Goal: Task Accomplishment & Management: Manage account settings

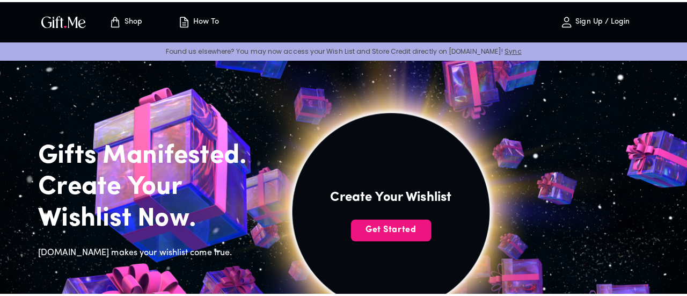
scroll to position [107, 0]
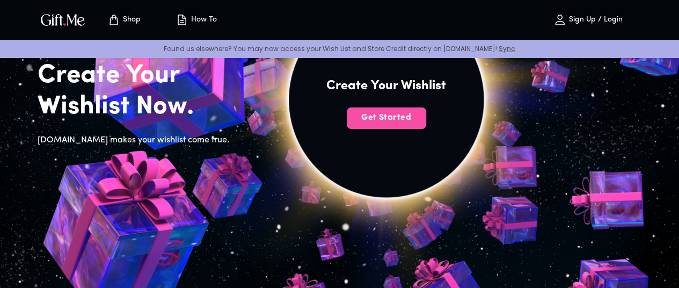
click at [426, 123] on span "Get Started" at bounding box center [386, 118] width 79 height 12
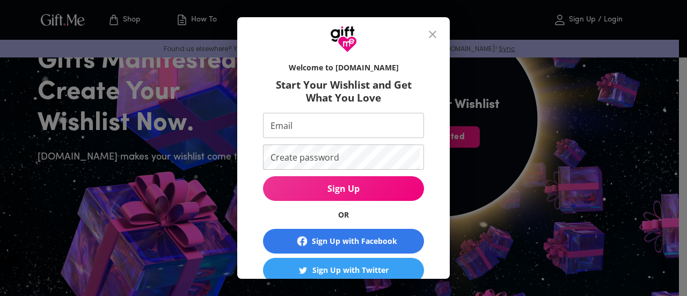
drag, startPoint x: 347, startPoint y: 112, endPoint x: 350, endPoint y: 138, distance: 25.9
click at [347, 113] on input "Email" at bounding box center [341, 125] width 157 height 25
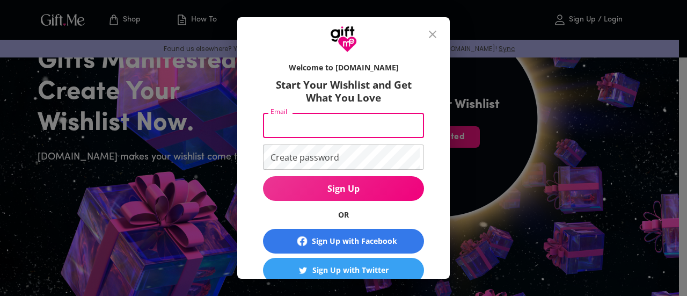
click at [257, 199] on div "Welcome to Gift.me Start Your Wishlist and Get What You Love Email Email Create…" at bounding box center [343, 216] width 178 height 319
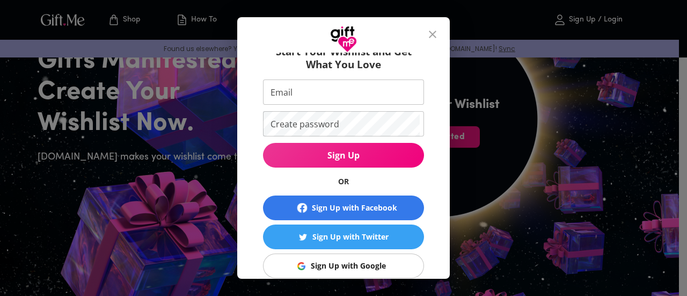
scroll to position [116, 0]
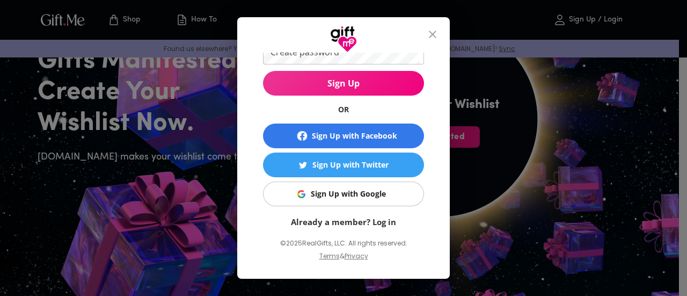
click at [384, 202] on button "Sign Up with Google" at bounding box center [343, 193] width 161 height 25
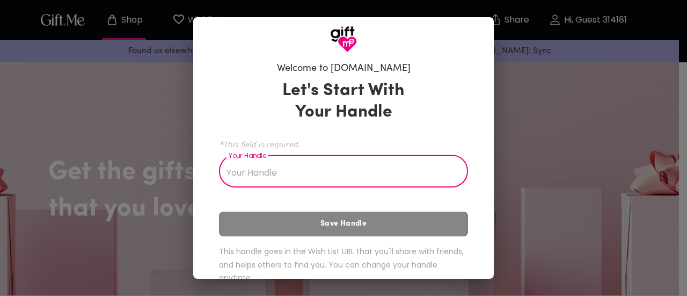
click at [283, 158] on input "Your Handle" at bounding box center [337, 172] width 237 height 30
type input "T"
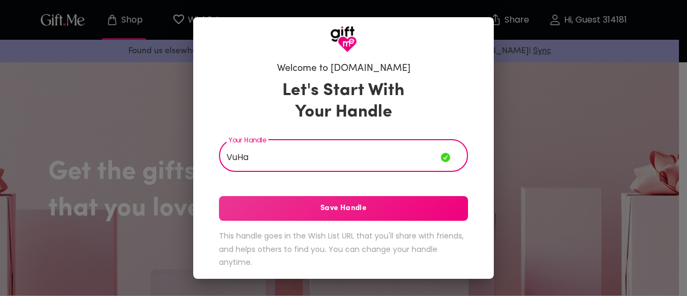
type input "VuHa"
click at [337, 205] on span "Save Handle" at bounding box center [343, 208] width 249 height 12
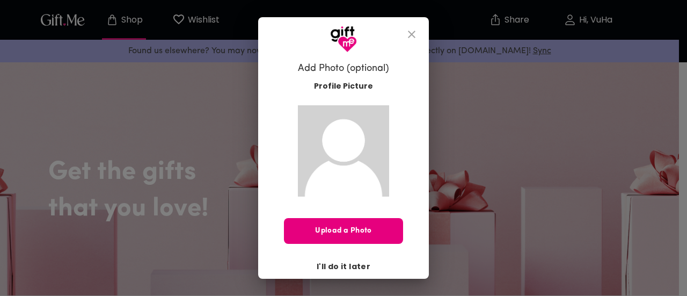
click at [347, 263] on span "I'll do it later" at bounding box center [344, 266] width 54 height 12
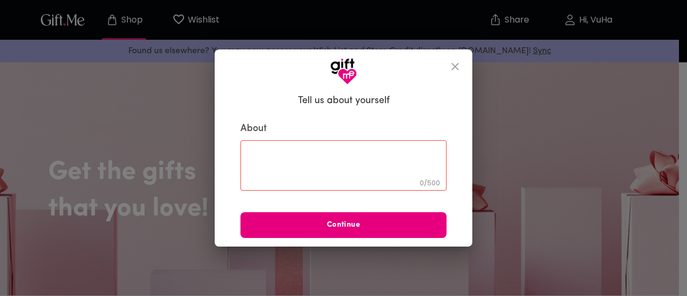
click at [450, 65] on icon "close" at bounding box center [455, 66] width 13 height 13
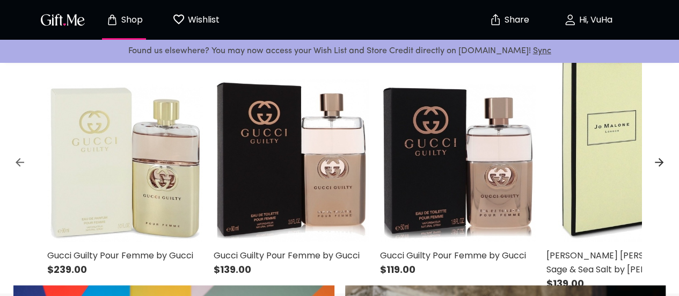
scroll to position [429, 0]
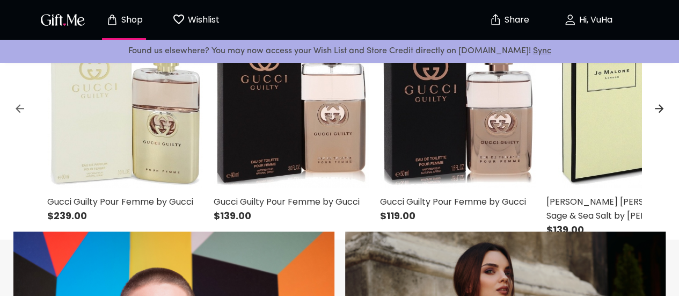
click at [663, 115] on icon at bounding box center [658, 108] width 13 height 13
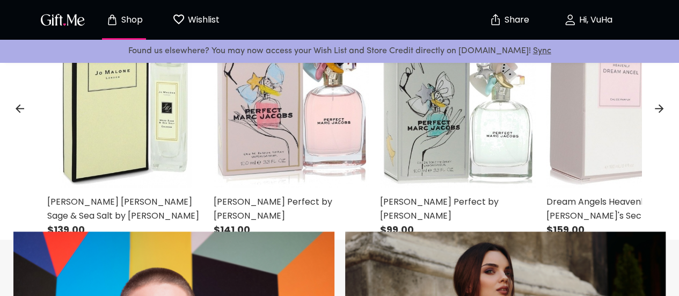
click at [660, 115] on icon at bounding box center [658, 108] width 13 height 13
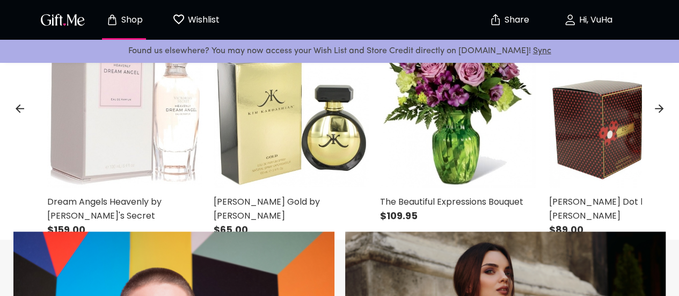
click at [659, 115] on icon at bounding box center [658, 108] width 13 height 13
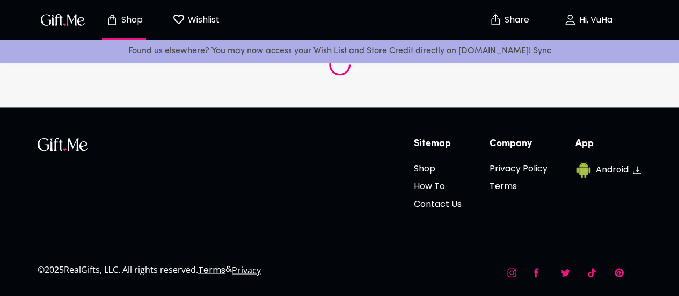
scroll to position [4051, 0]
